Goal: Find specific page/section: Find specific page/section

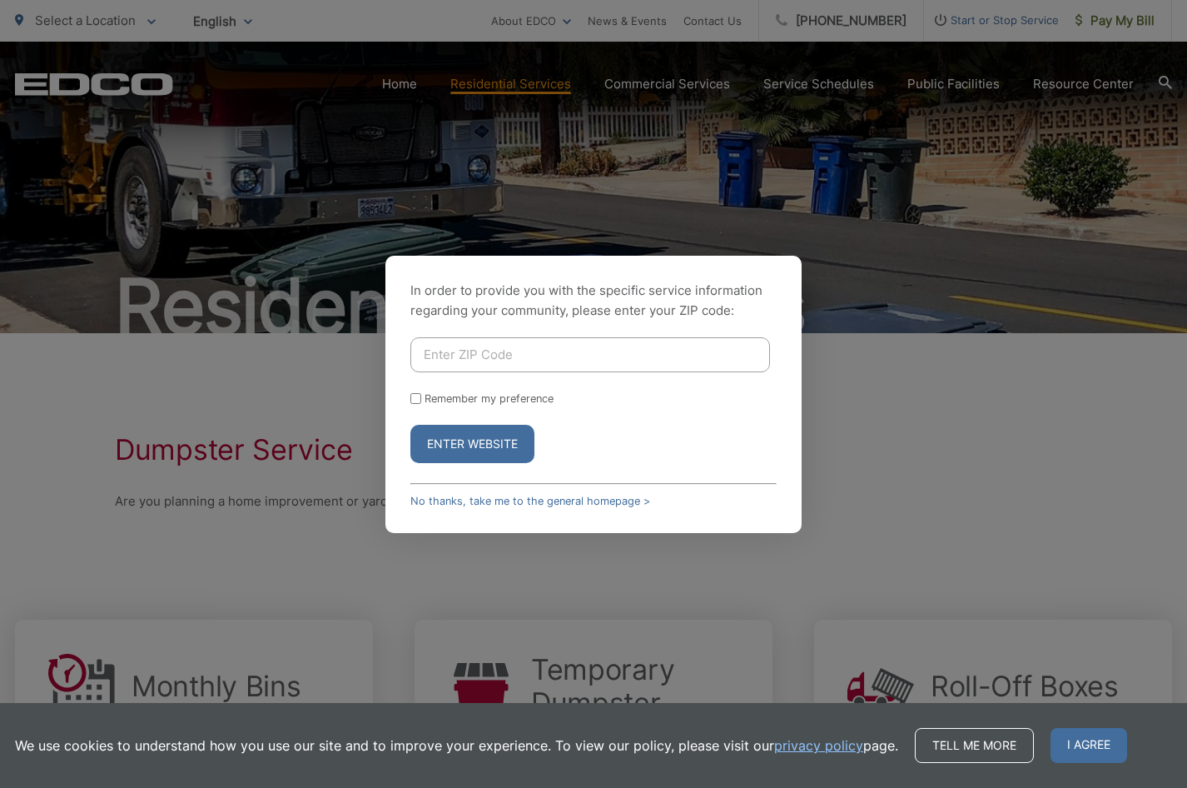
click at [870, 530] on div "In order to provide you with the specific service information regarding your co…" at bounding box center [593, 394] width 1187 height 788
click at [593, 498] on link "No thanks, take me to the general homepage >" at bounding box center [530, 501] width 240 height 12
click at [504, 354] on input "Enter ZIP Code" at bounding box center [590, 354] width 360 height 35
type input "90808"
click at [410, 425] on button "Enter Website" at bounding box center [472, 444] width 124 height 38
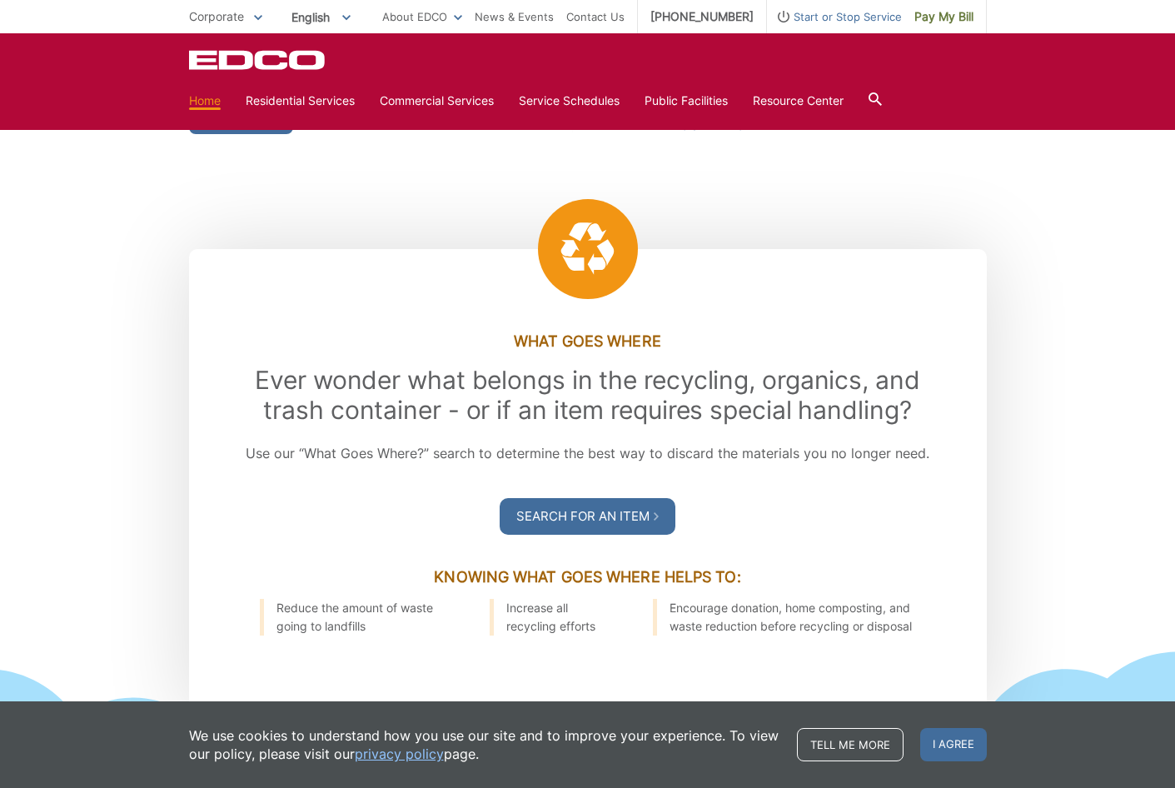
scroll to position [1499, 0]
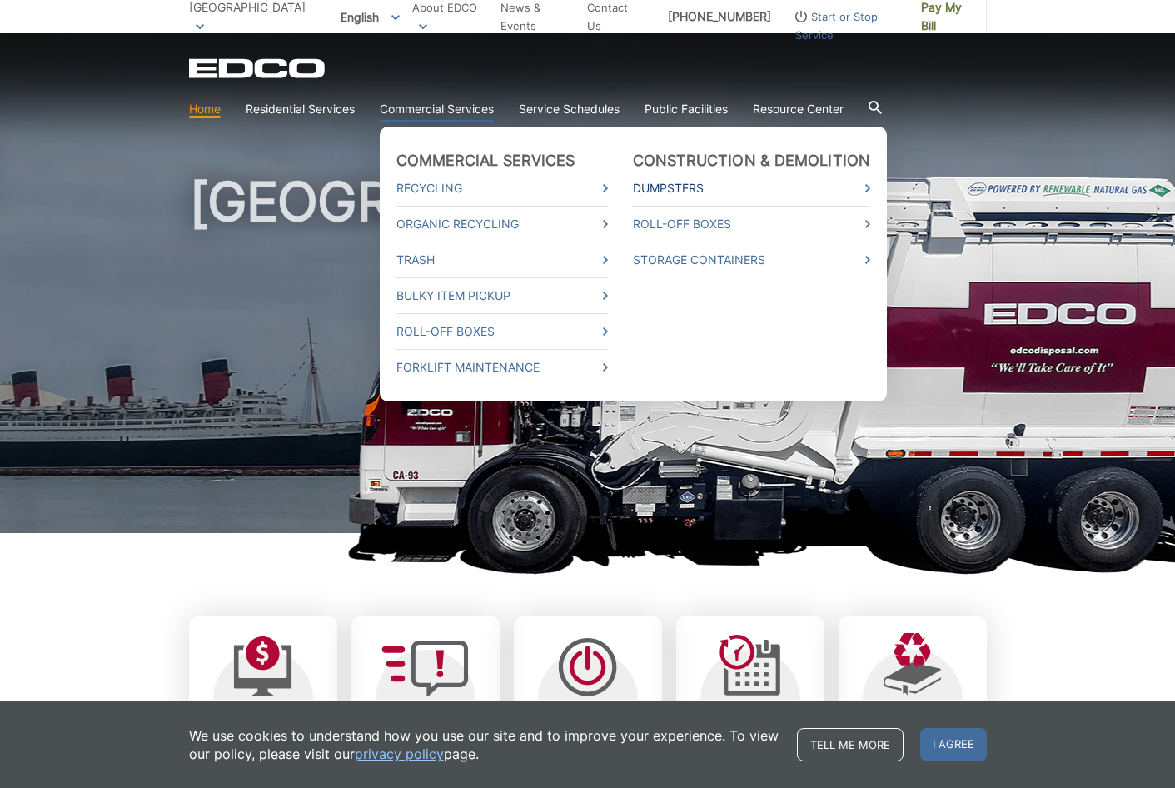
click at [871, 179] on link "Dumpsters" at bounding box center [752, 188] width 238 height 18
